Goal: Entertainment & Leisure: Consume media (video, audio)

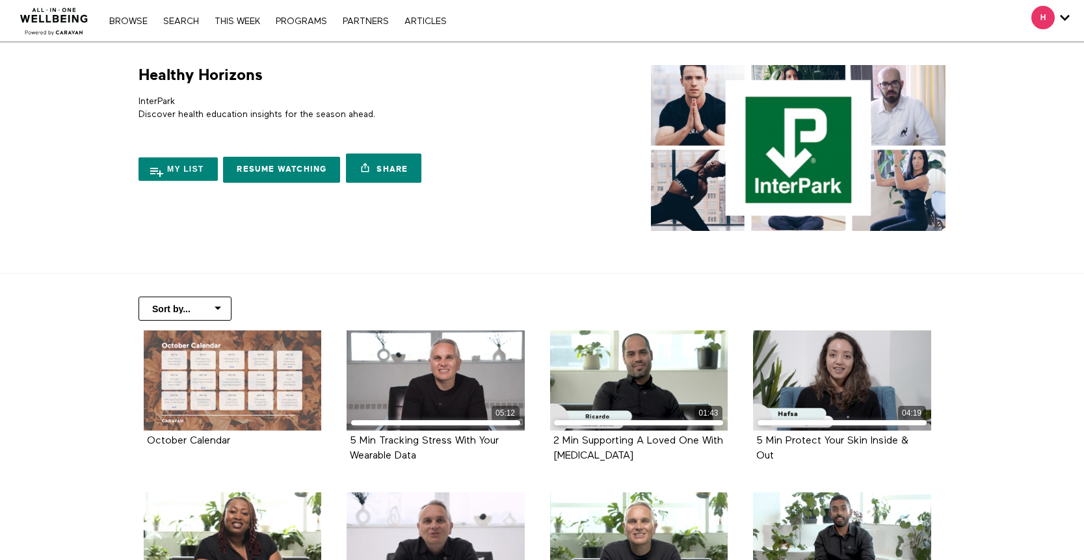
click at [240, 358] on div at bounding box center [233, 380] width 178 height 100
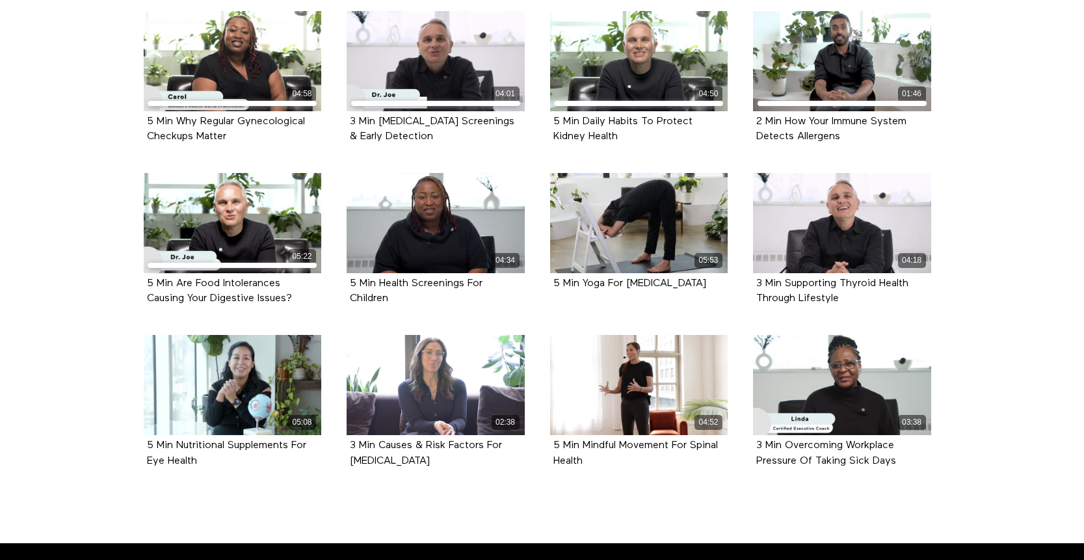
scroll to position [482, 0]
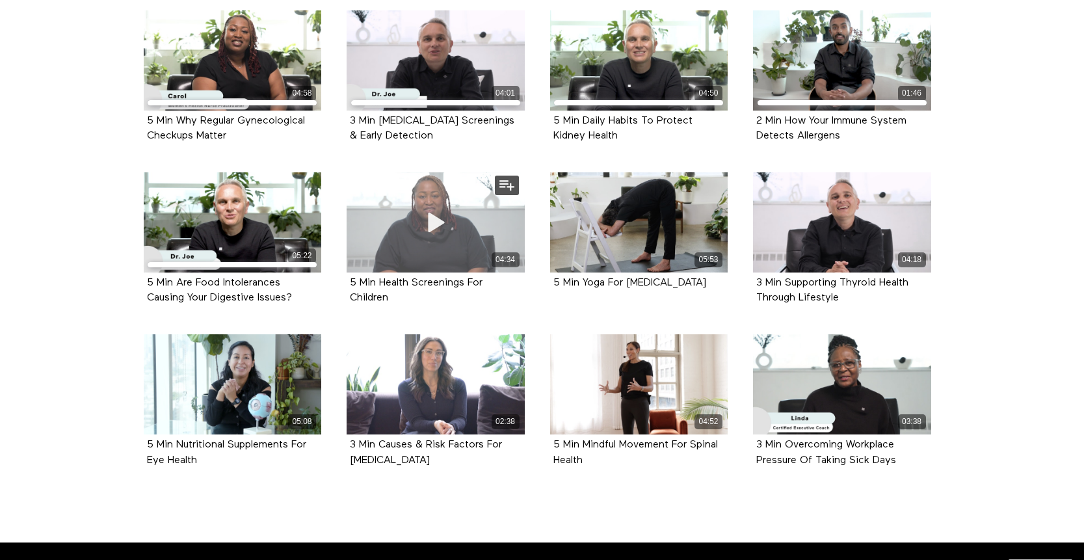
click at [396, 227] on div "04:34" at bounding box center [435, 222] width 178 height 100
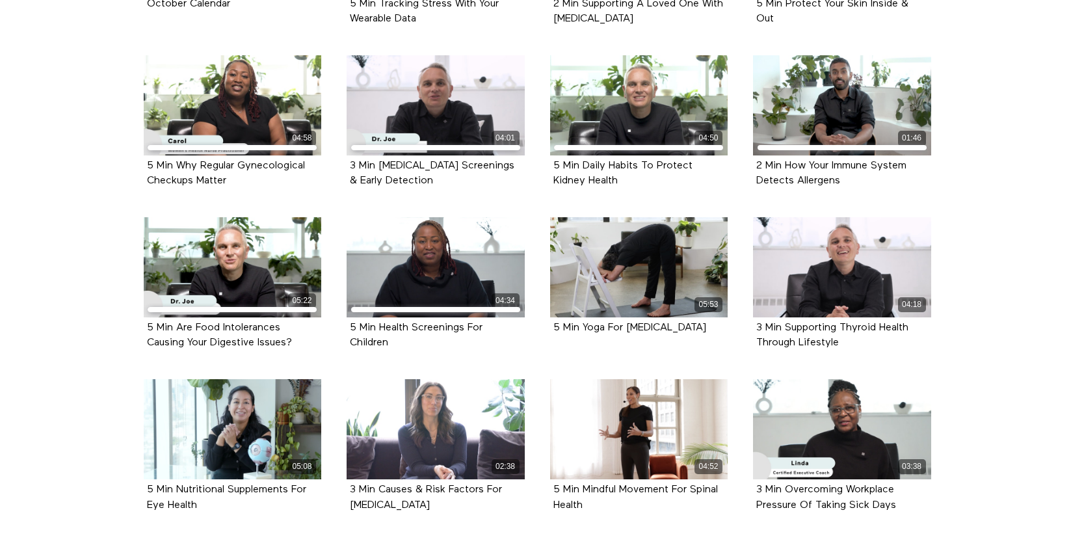
scroll to position [438, 0]
